Goal: Information Seeking & Learning: Learn about a topic

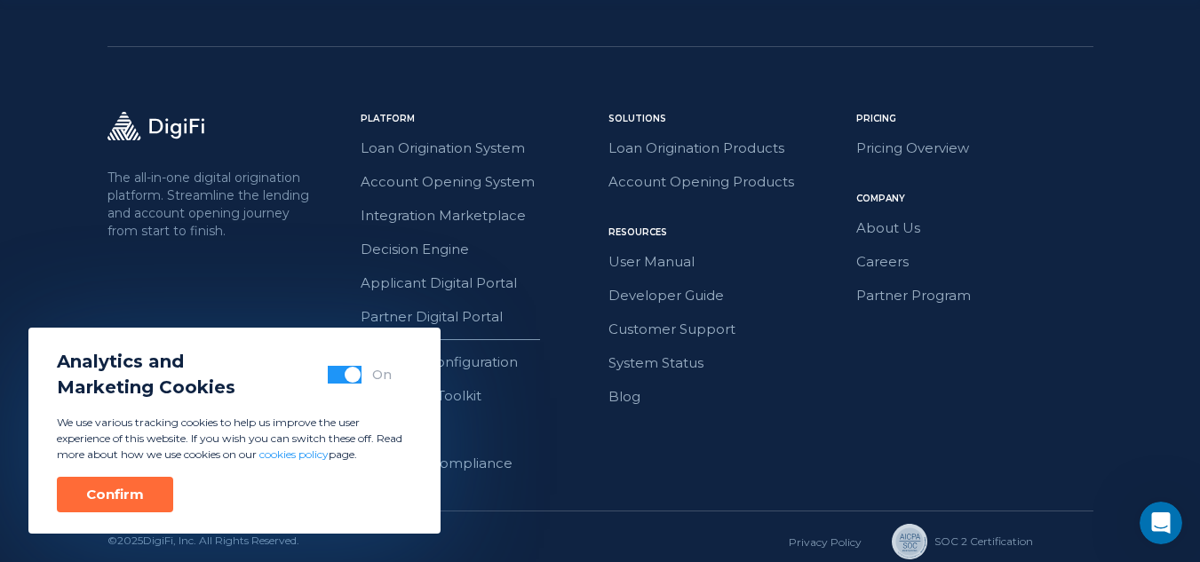
scroll to position [4338, 0]
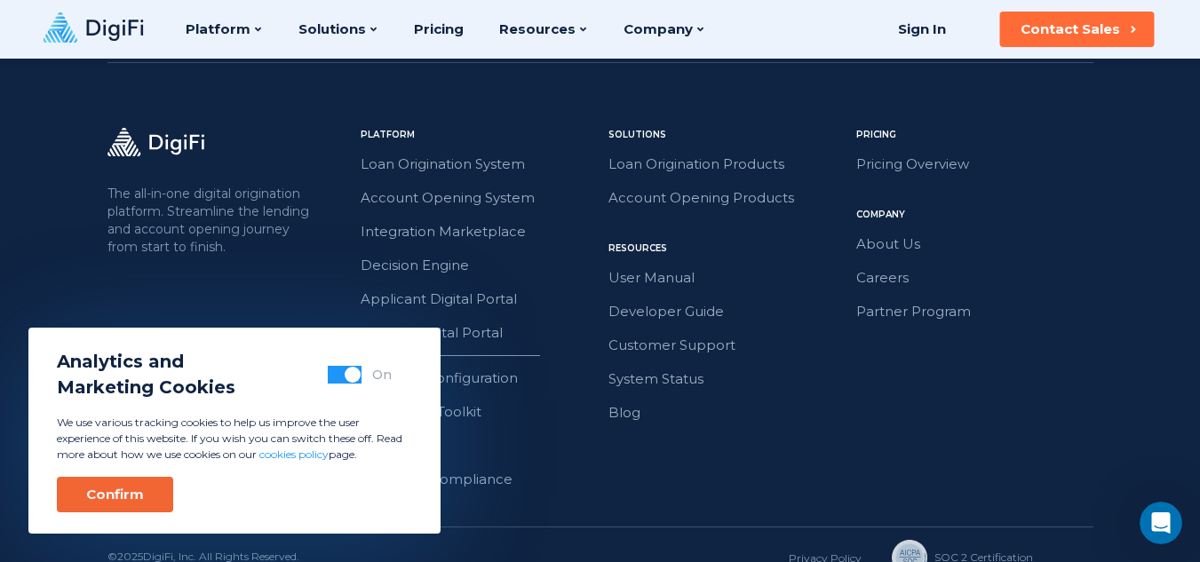
click at [127, 501] on div "Confirm" at bounding box center [115, 495] width 58 height 18
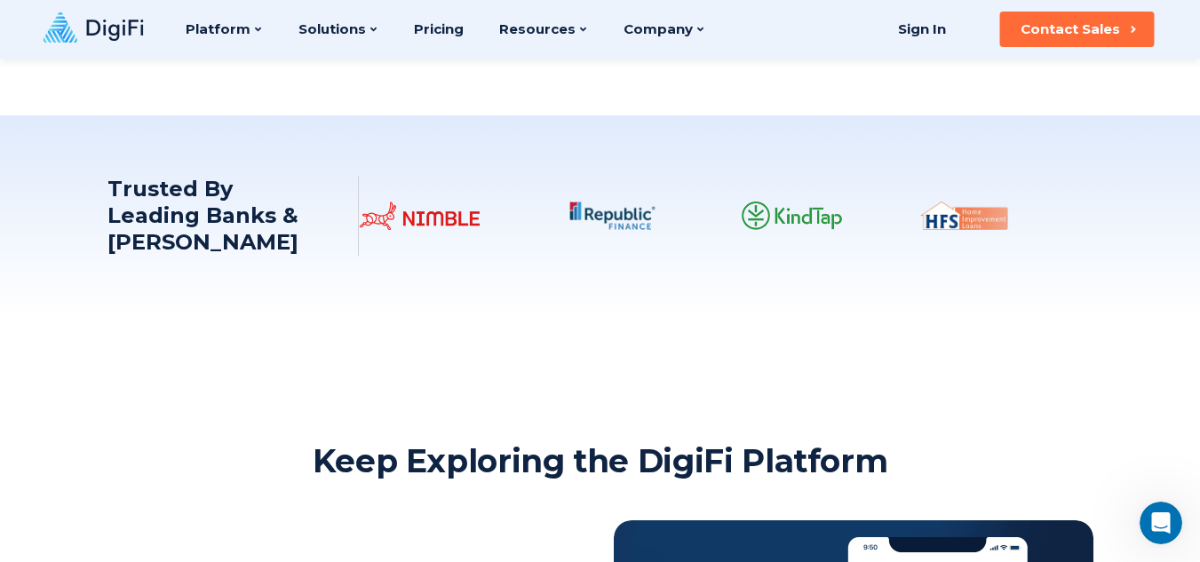
scroll to position [2650, 0]
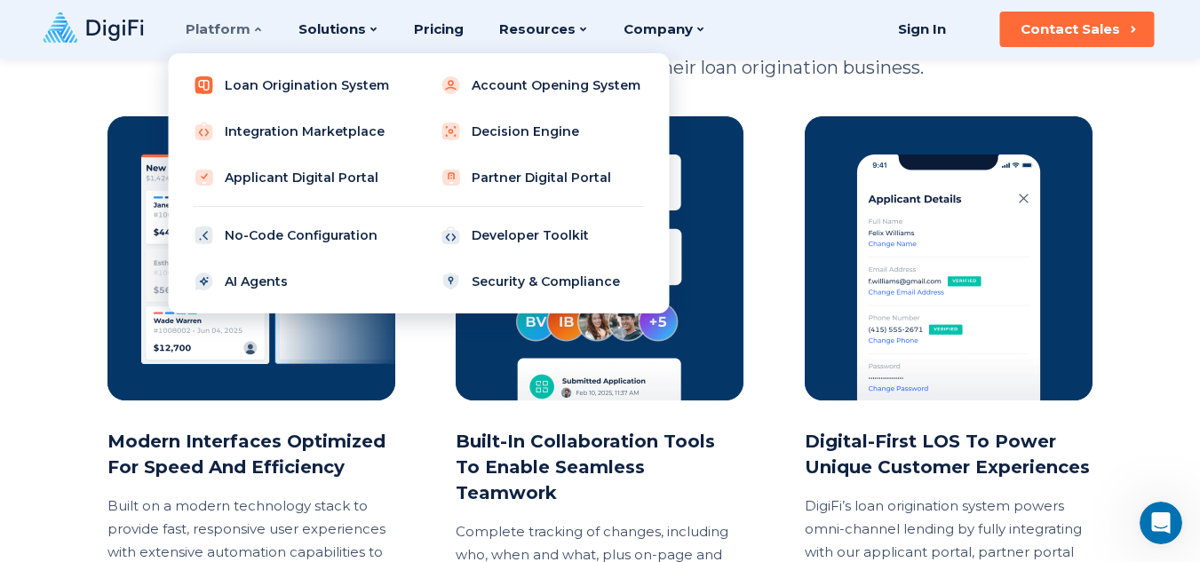
click at [252, 93] on link "Loan Origination System" at bounding box center [295, 85] width 226 height 36
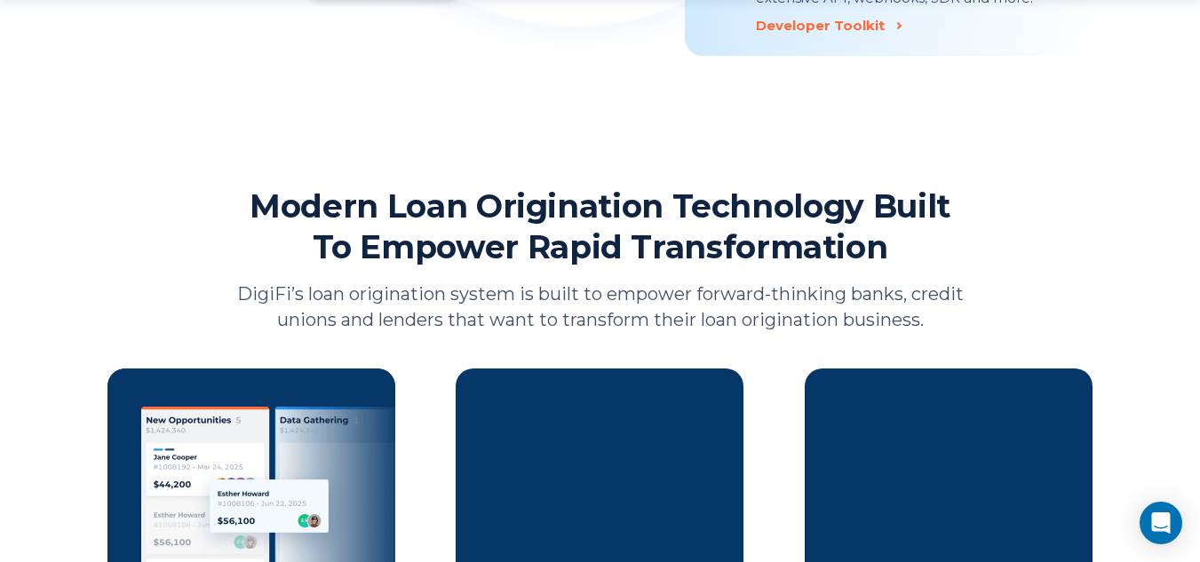
scroll to position [2931, 0]
